Goal: Check status: Check status

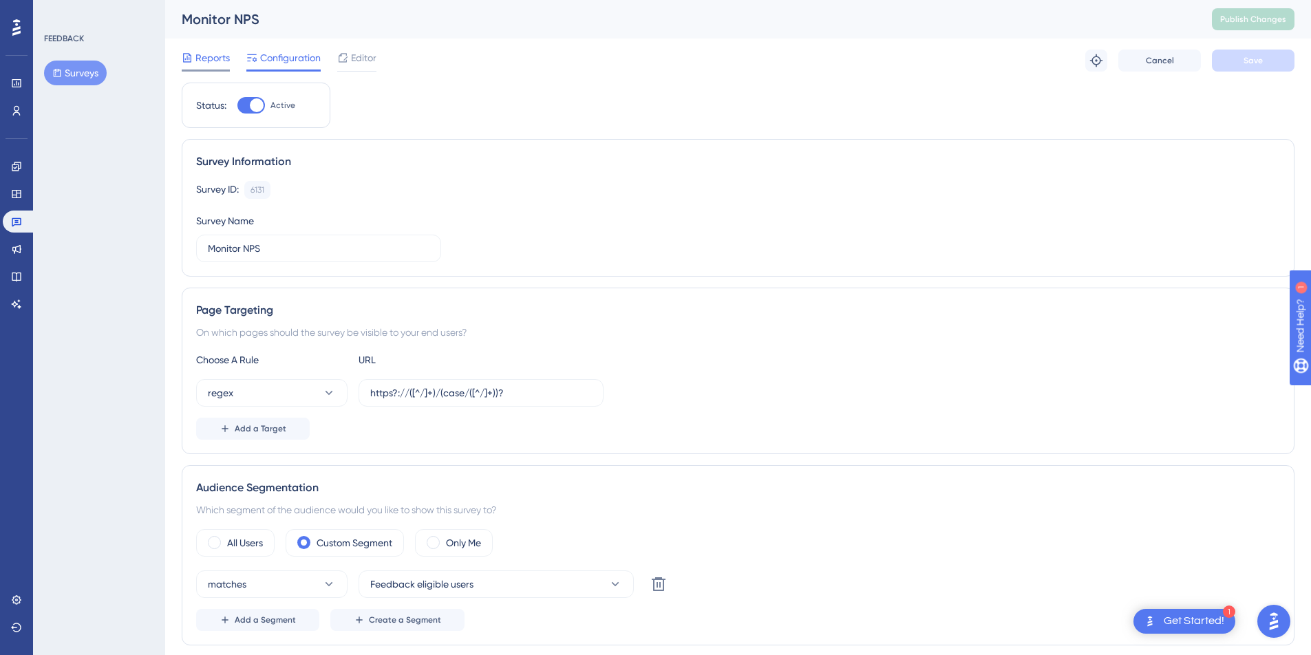
click at [209, 58] on span "Reports" at bounding box center [212, 58] width 34 height 17
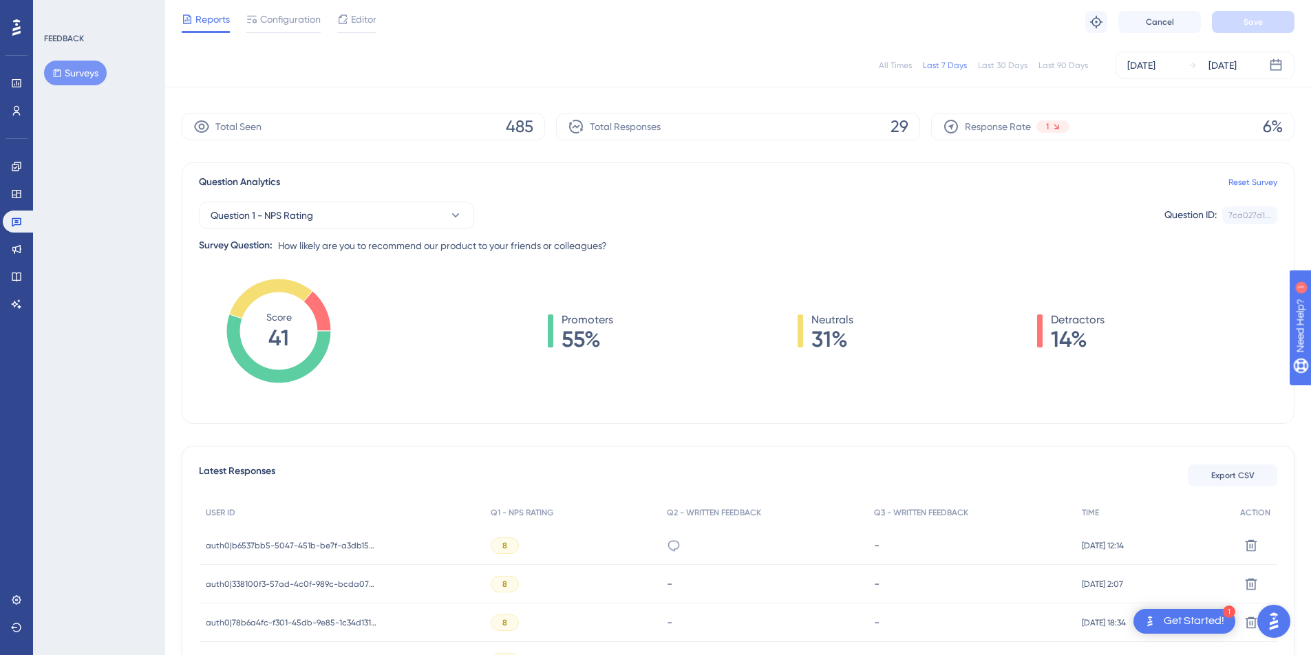
scroll to position [97, 0]
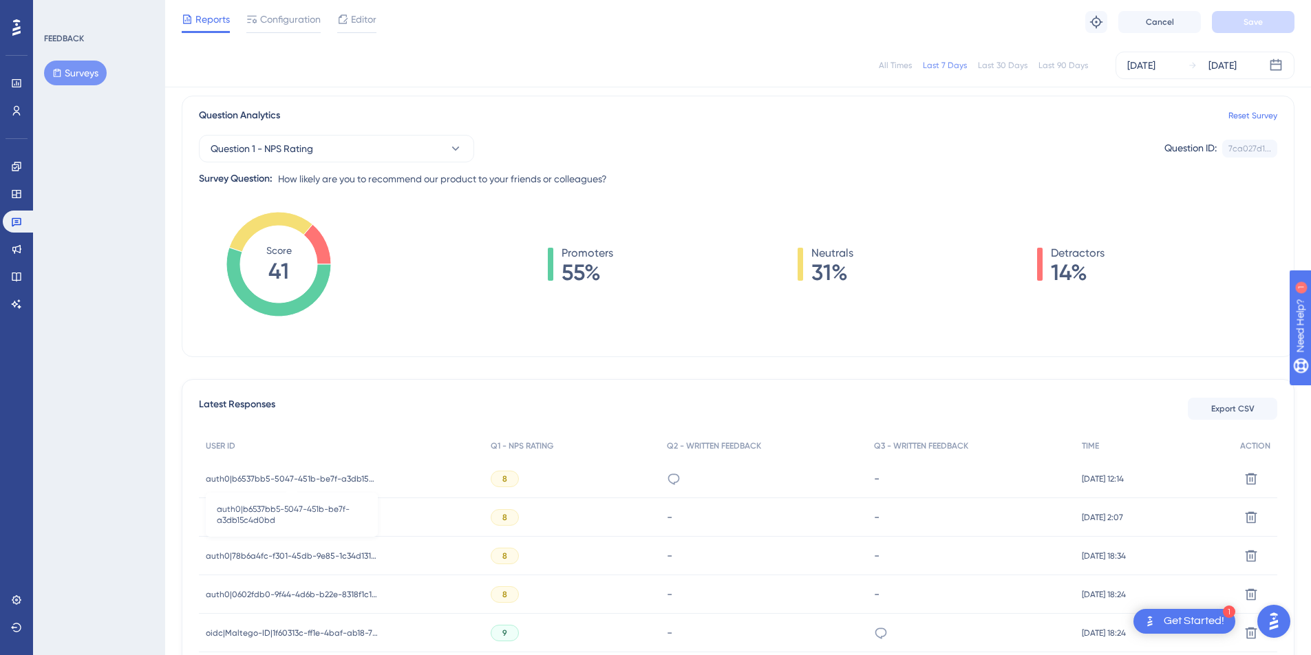
click at [332, 478] on span "auth0|b6537bb5-5047-451b-be7f-a3db15c4d0bd" at bounding box center [292, 478] width 172 height 11
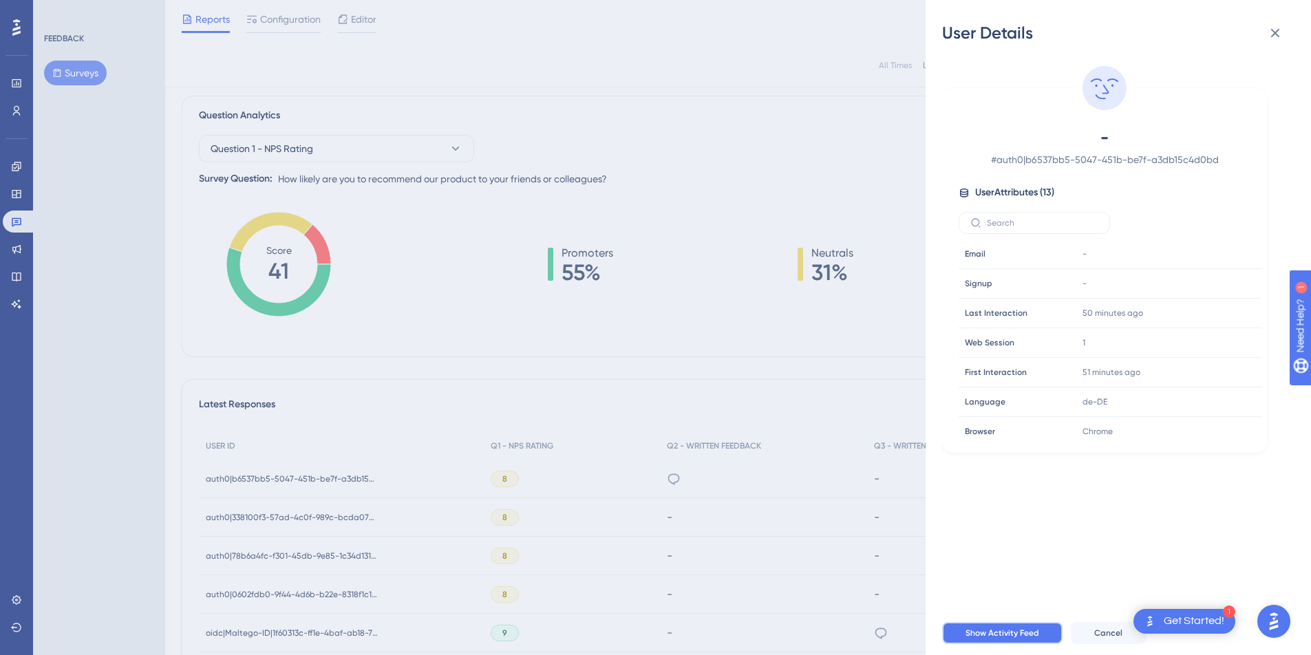
click at [954, 633] on button "Show Activity Feed" at bounding box center [1002, 633] width 120 height 22
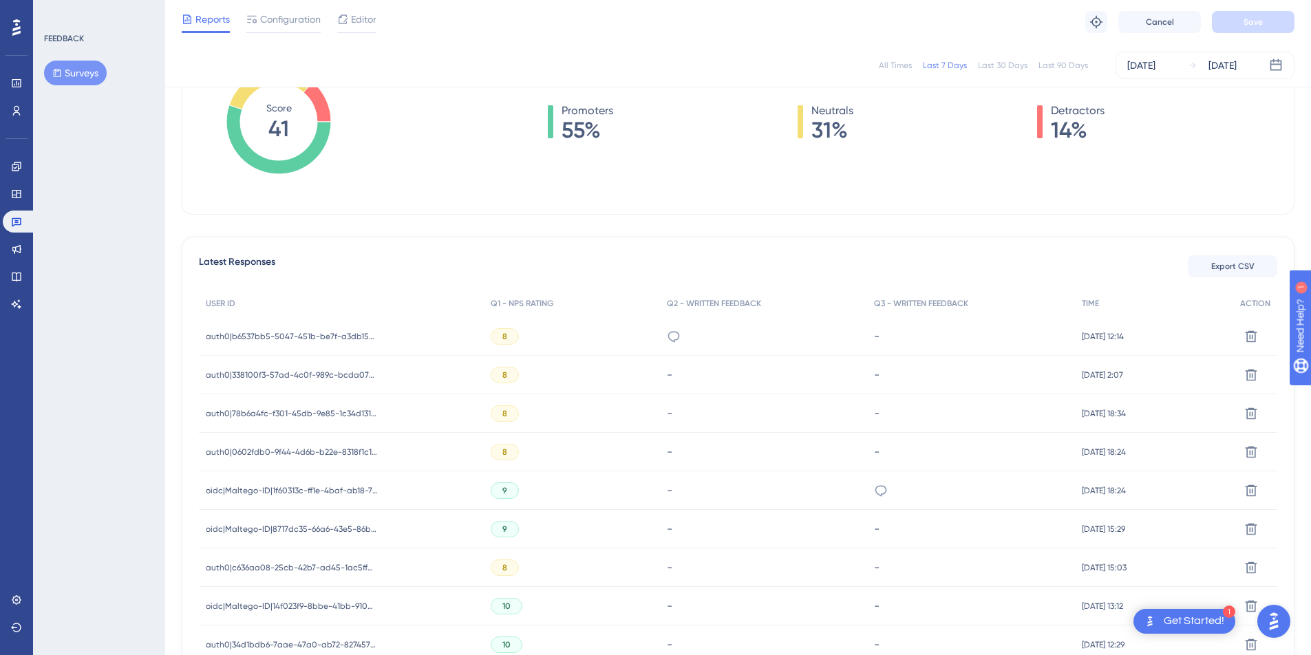
scroll to position [290, 0]
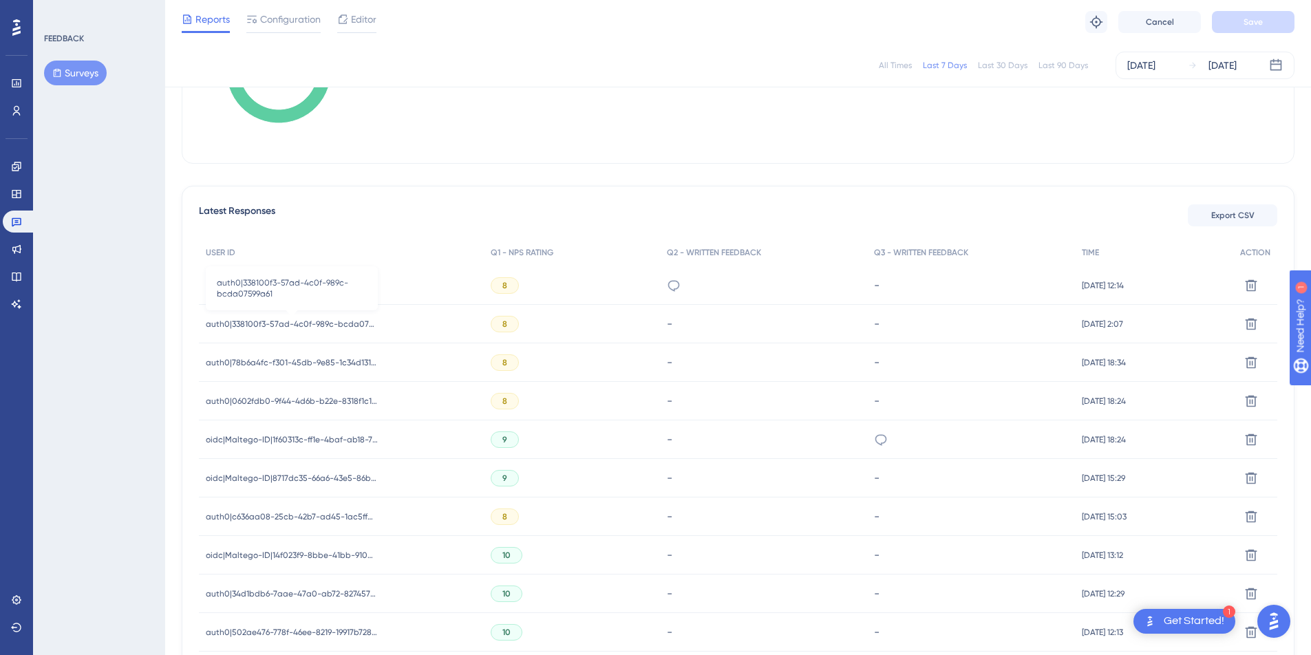
click at [337, 320] on span "auth0|338100f3-57ad-4c0f-989c-bcda07599a61" at bounding box center [292, 324] width 172 height 11
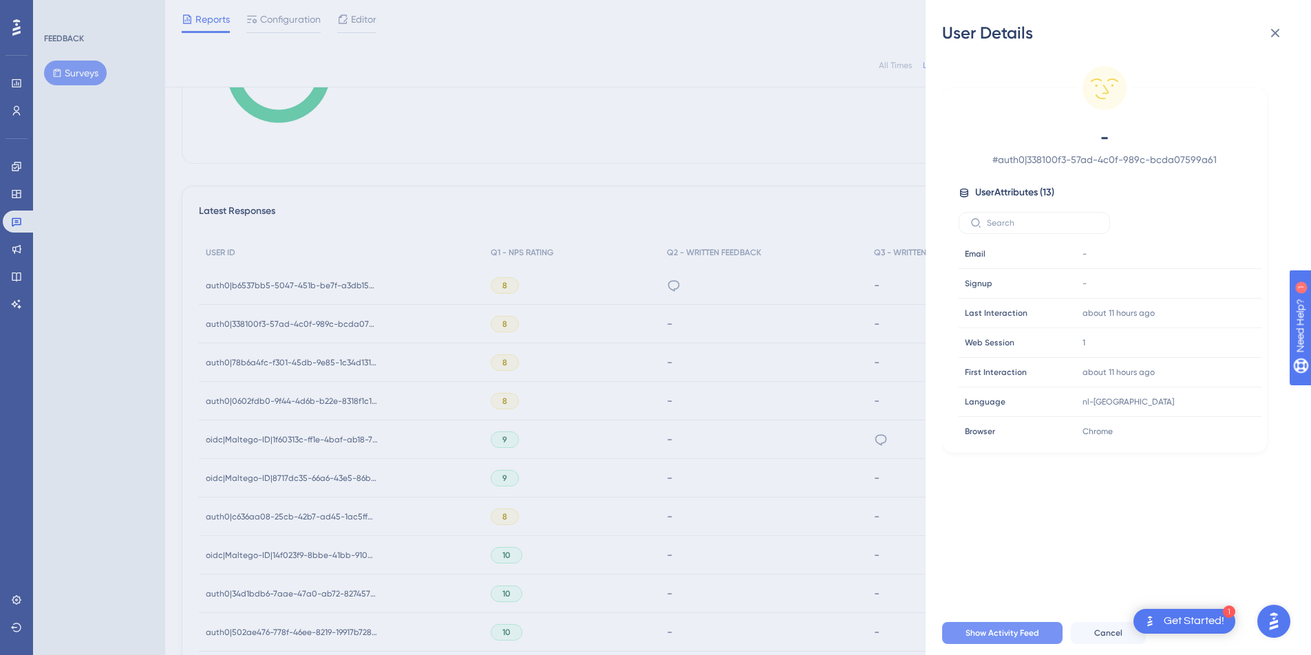
click at [1000, 639] on span "Show Activity Feed" at bounding box center [1002, 633] width 74 height 11
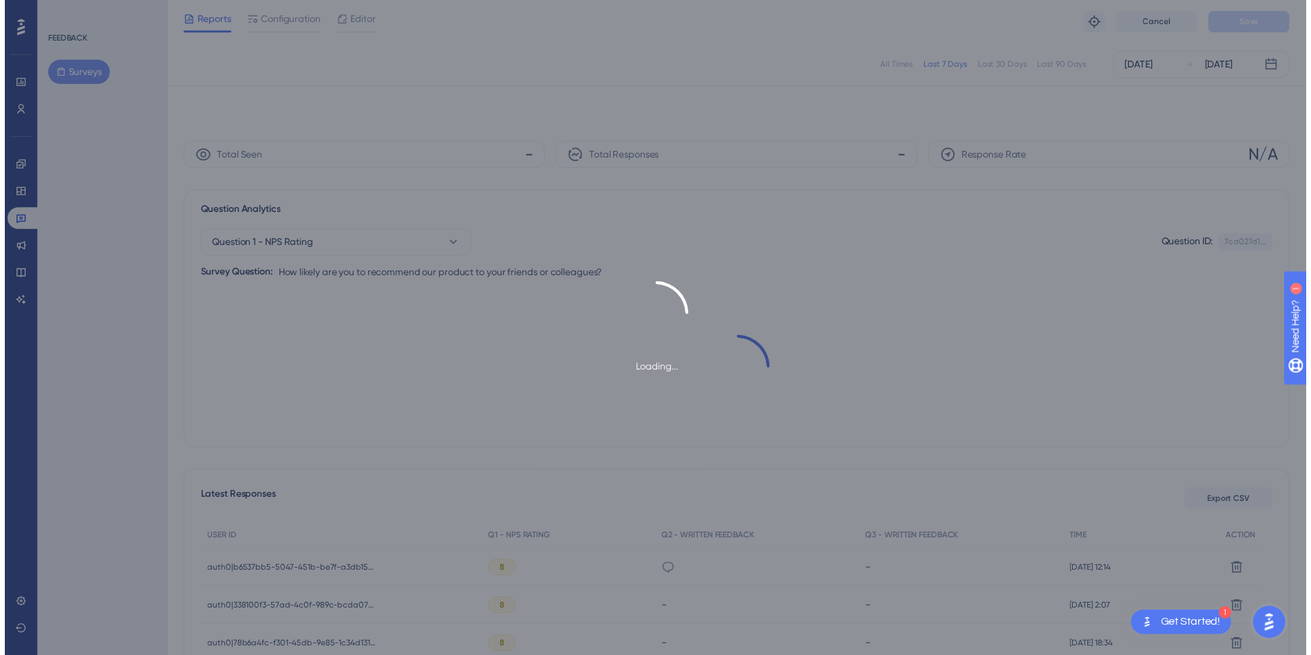
scroll to position [290, 0]
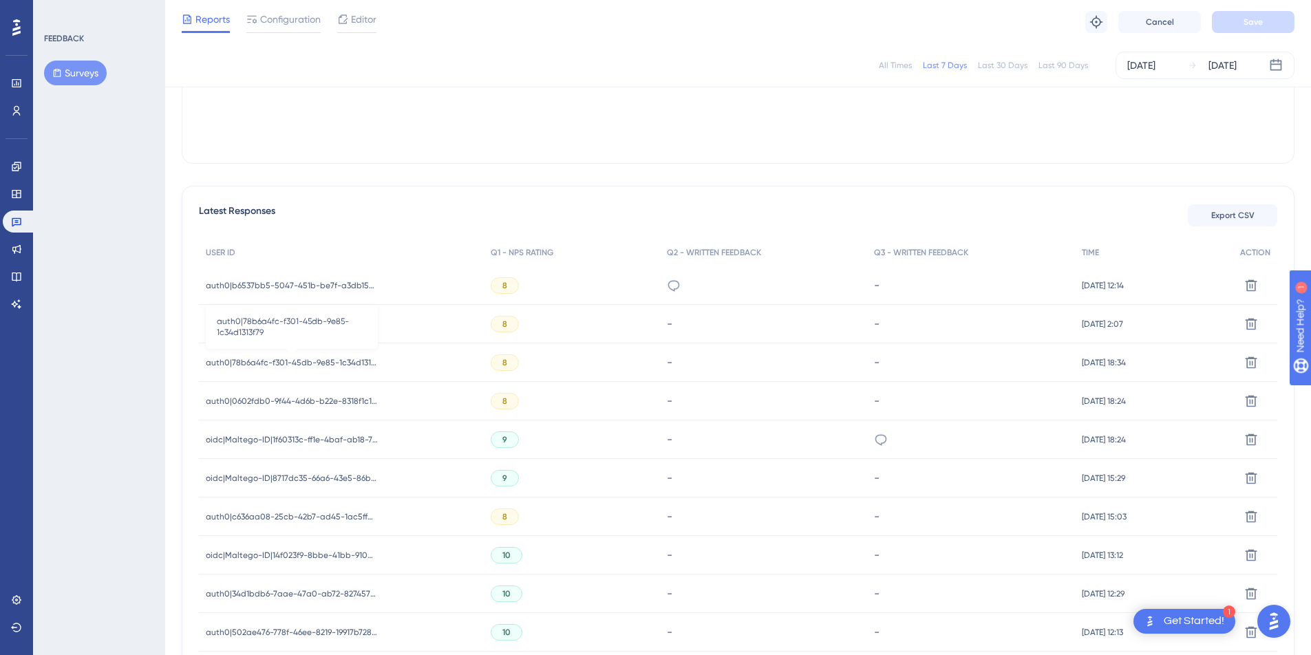
click at [284, 363] on span "auth0|78b6a4fc-f301-45db-9e85-1c34d1313f79" at bounding box center [292, 362] width 172 height 11
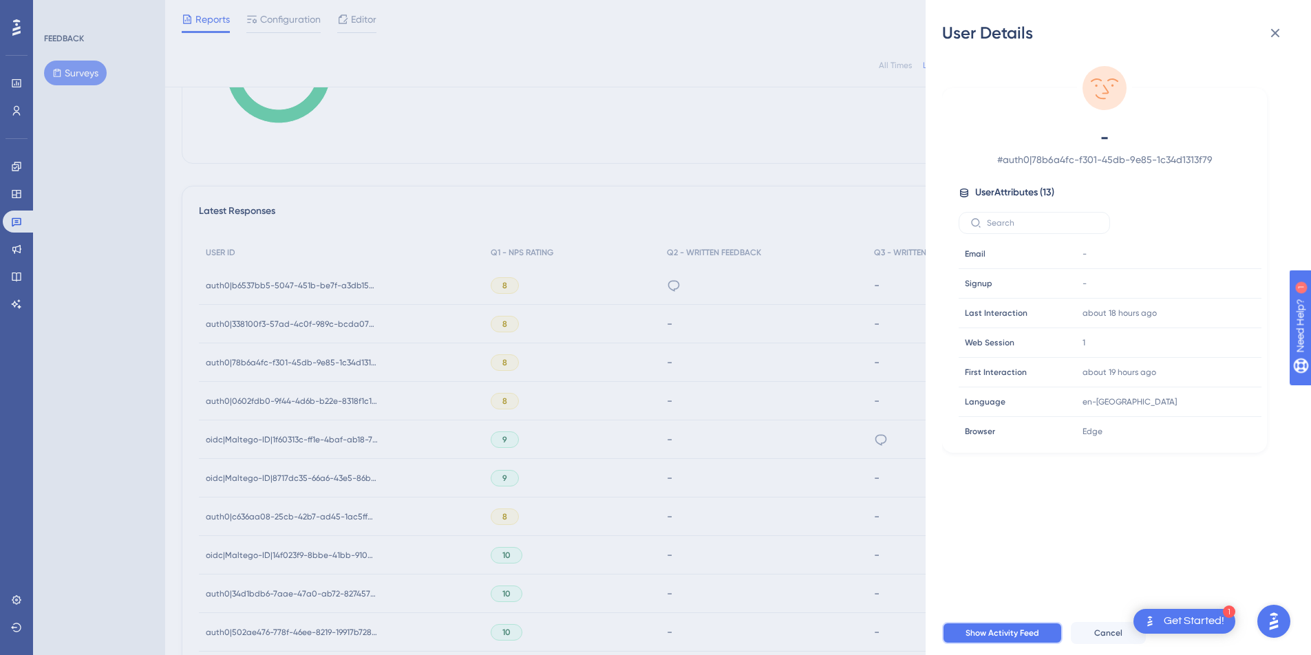
click at [972, 635] on button "Show Activity Feed" at bounding box center [1002, 633] width 120 height 22
